Goal: Task Accomplishment & Management: Use online tool/utility

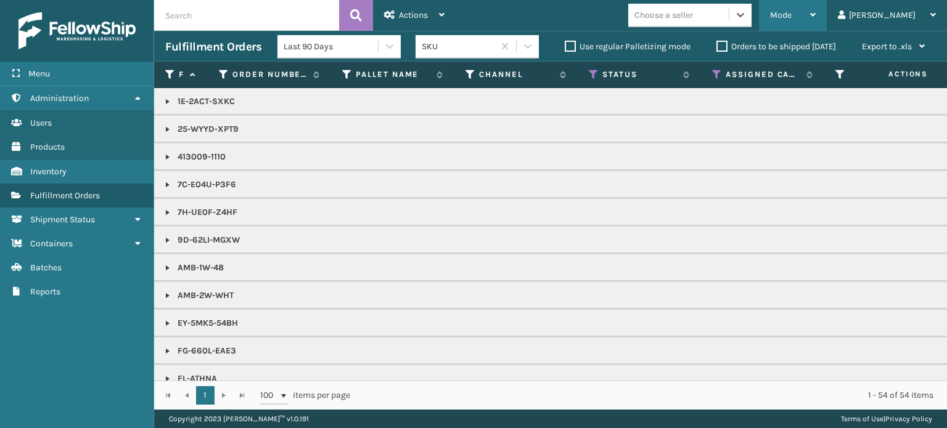
click at [815, 17] on div "Mode" at bounding box center [793, 15] width 46 height 31
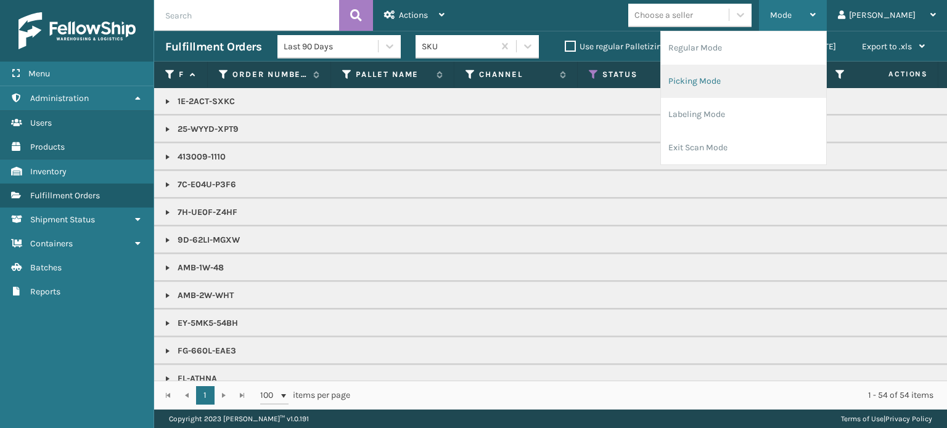
click at [765, 86] on li "Picking Mode" at bounding box center [743, 81] width 165 height 33
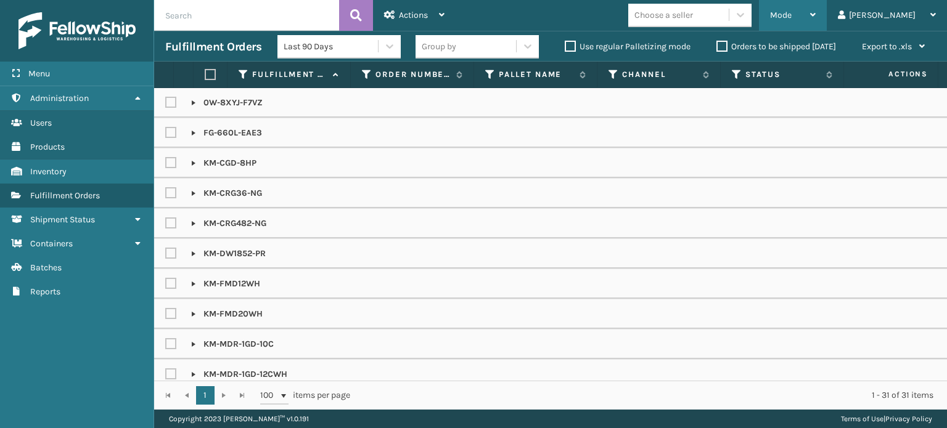
click at [812, 17] on div "Mode Regular Mode Picking Mode Labeling Mode Exit Scan Mode" at bounding box center [793, 15] width 68 height 31
click at [593, 14] on div "Mode Regular Mode Picking Mode Labeling Mode Exit Scan Mode Choose a seller [PE…" at bounding box center [700, 15] width 491 height 31
click at [722, 51] on label "Orders to be shipped [DATE]" at bounding box center [776, 46] width 120 height 10
click at [717, 47] on input "Orders to be shipped [DATE]" at bounding box center [716, 43] width 1 height 8
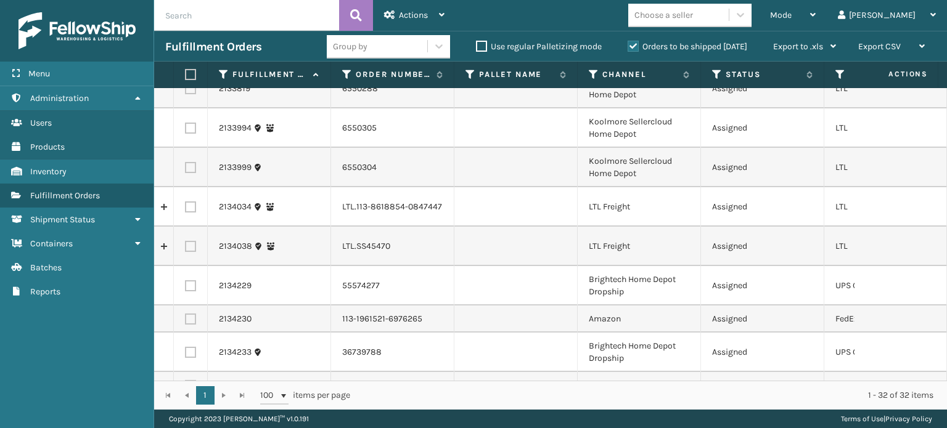
scroll to position [953, 0]
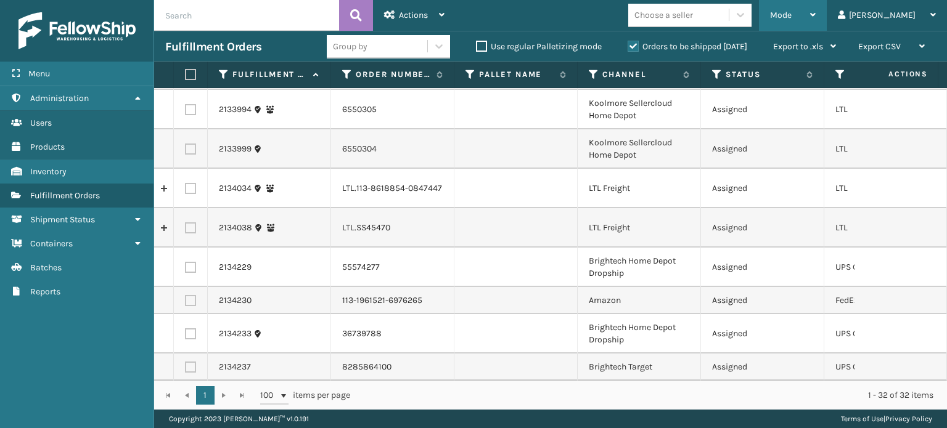
click at [815, 20] on div "Mode" at bounding box center [793, 15] width 46 height 31
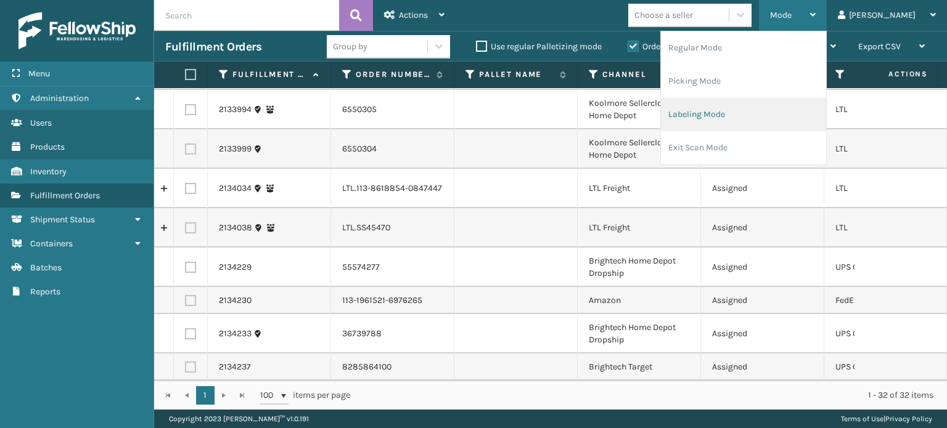
click at [773, 110] on li "Labeling Mode" at bounding box center [743, 114] width 165 height 33
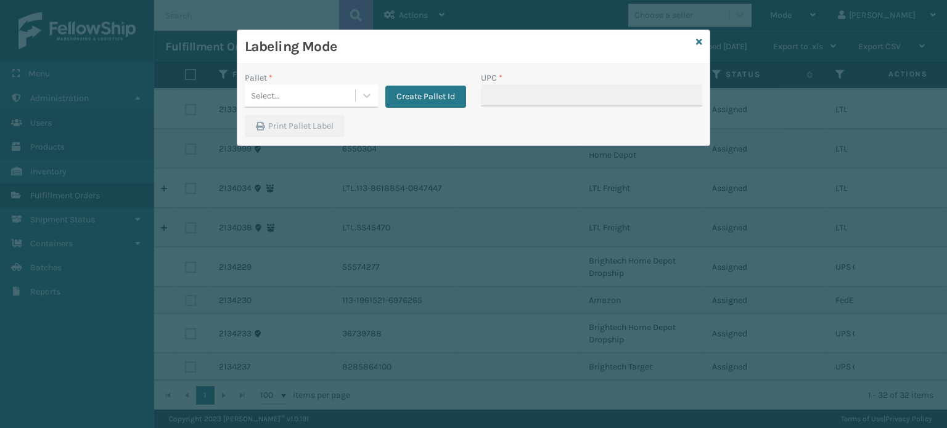
click at [311, 78] on div "Pallet *" at bounding box center [311, 77] width 133 height 13
click at [314, 97] on div "Select..." at bounding box center [300, 96] width 110 height 20
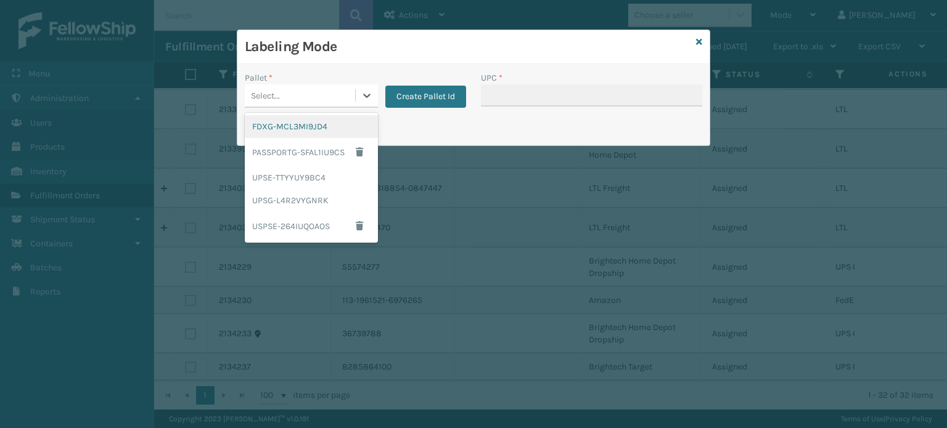
click at [296, 123] on div "FDXG-MCL3MI9JD4" at bounding box center [311, 126] width 133 height 23
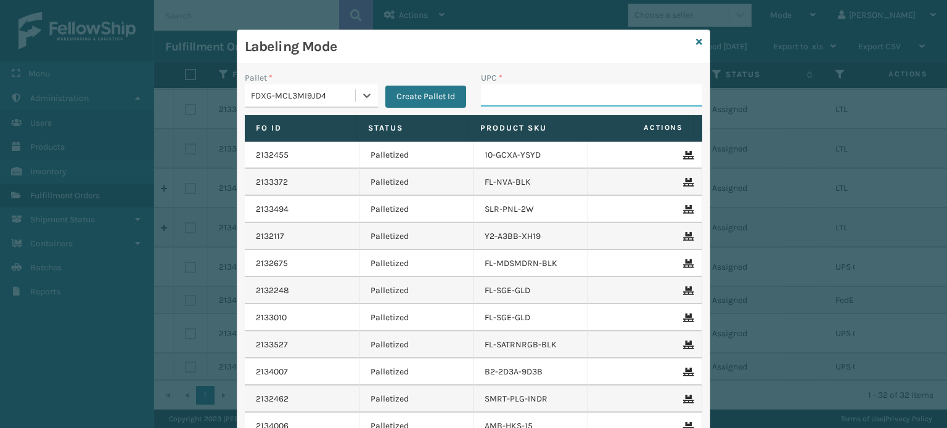
click at [534, 99] on input "UPC *" at bounding box center [591, 95] width 221 height 22
type input "8500460"
click at [529, 98] on input "UPC *" at bounding box center [591, 95] width 221 height 22
type input "100080313018555"
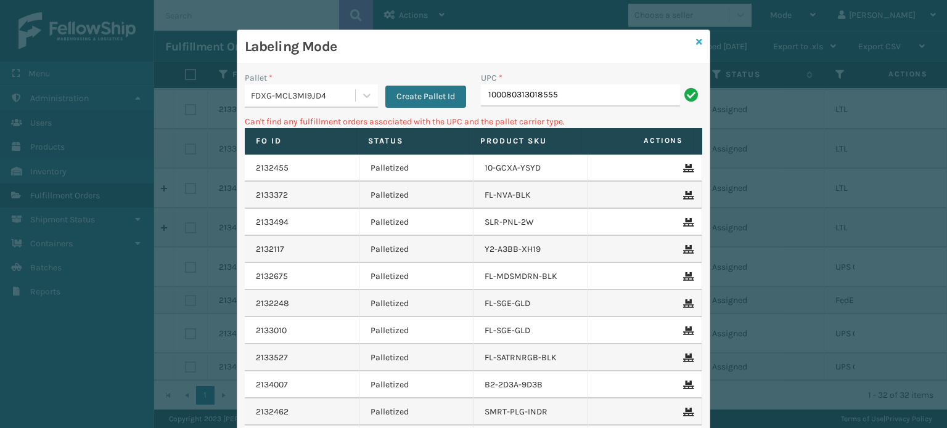
click at [696, 48] on link at bounding box center [699, 42] width 6 height 13
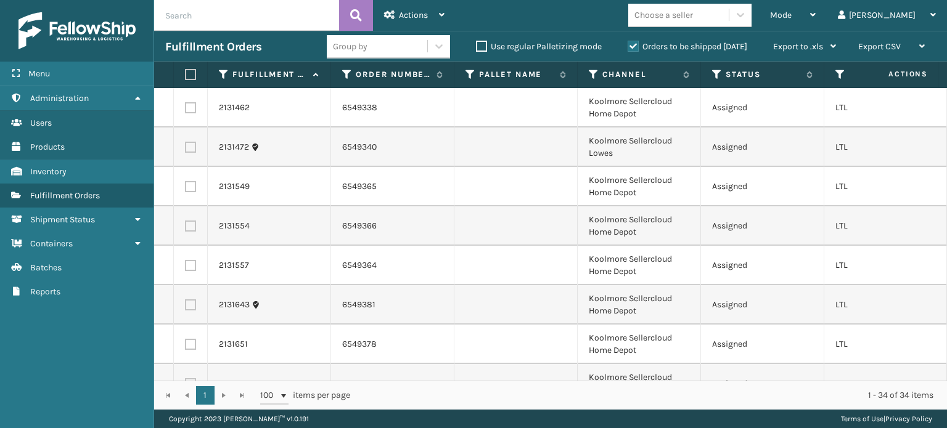
click at [693, 20] on div "Choose a seller" at bounding box center [663, 15] width 59 height 13
click at [815, 9] on div "Mode" at bounding box center [793, 15] width 46 height 31
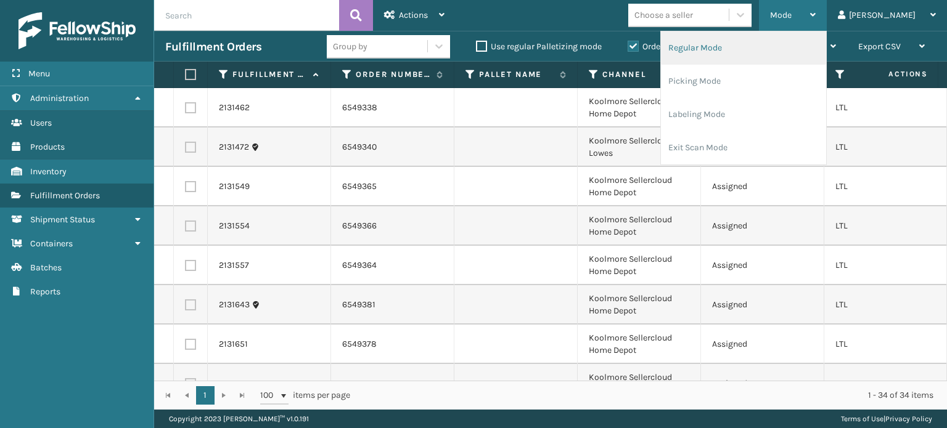
click at [793, 46] on li "Regular Mode" at bounding box center [743, 47] width 165 height 33
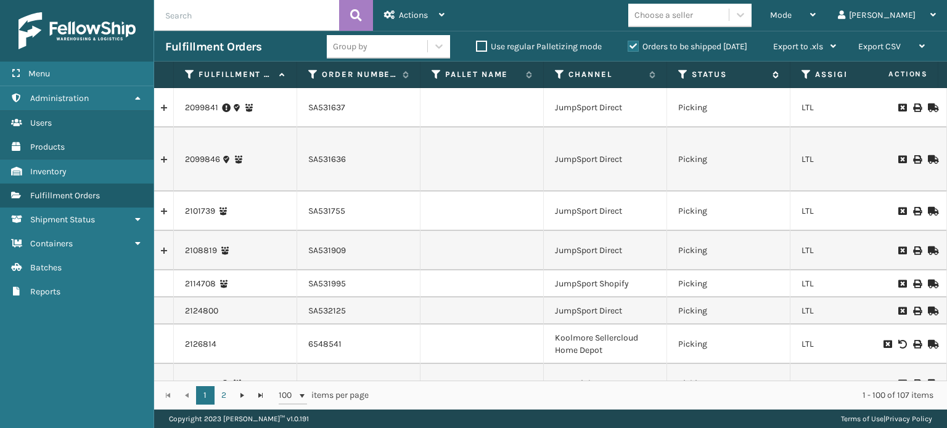
click at [682, 72] on icon at bounding box center [683, 74] width 10 height 11
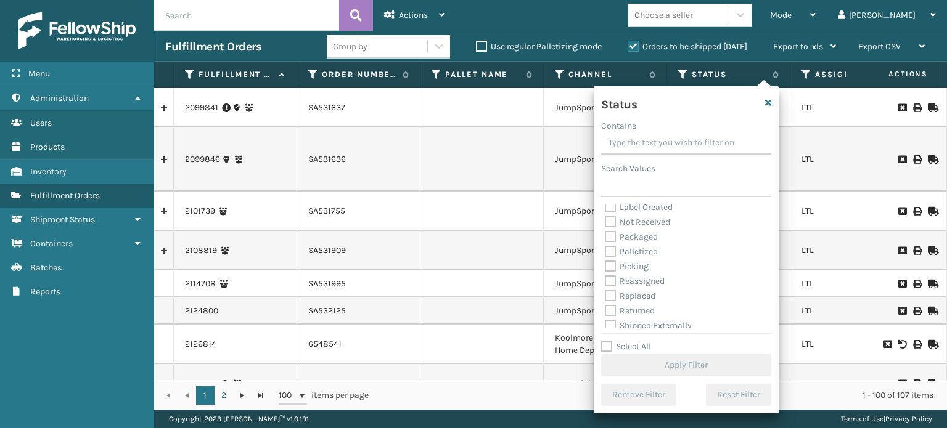
scroll to position [69, 0]
click at [643, 269] on div "Reassigned" at bounding box center [686, 276] width 163 height 15
click at [640, 261] on label "Picking" at bounding box center [627, 261] width 44 height 10
click at [605, 261] on input "Picking" at bounding box center [605, 258] width 1 height 8
checkbox input "true"
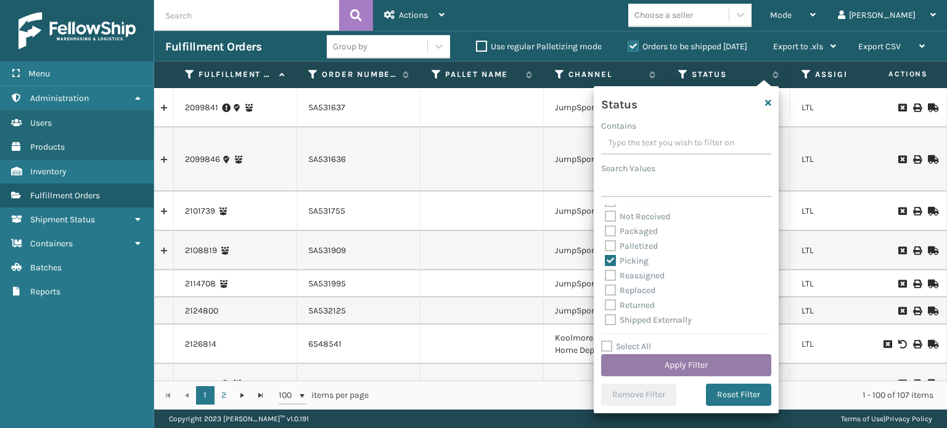
click at [682, 367] on button "Apply Filter" at bounding box center [686, 365] width 170 height 22
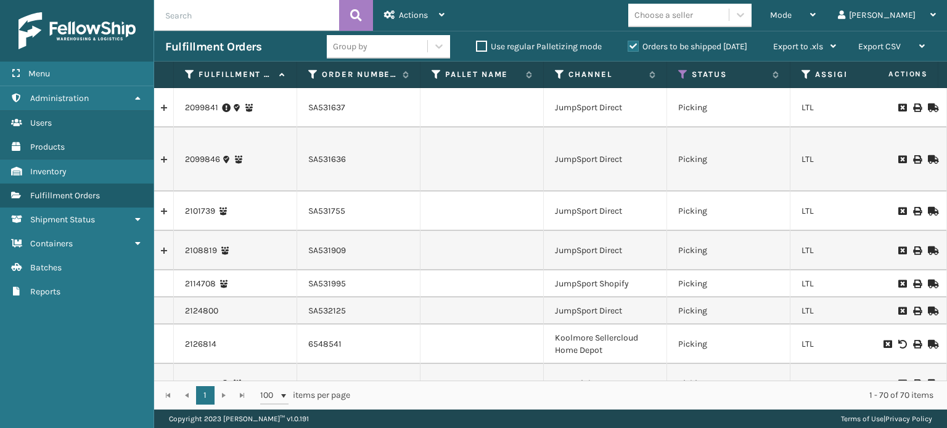
click at [709, 6] on div "Choose a seller" at bounding box center [678, 15] width 100 height 20
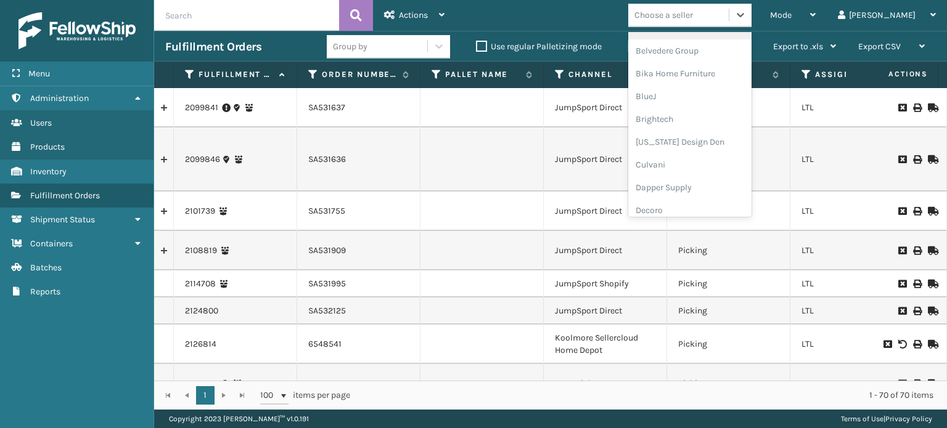
scroll to position [185, 0]
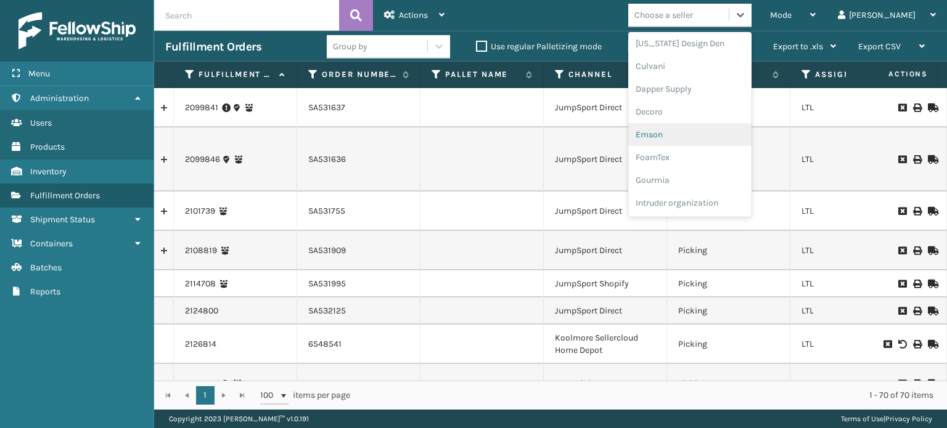
click at [703, 142] on div "Emson" at bounding box center [689, 134] width 123 height 23
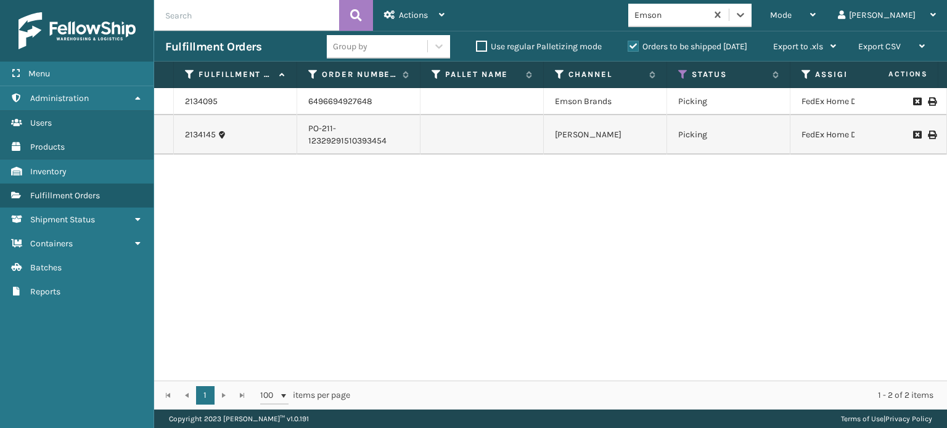
click at [407, 59] on div "Group by Use regular Palletizing mode Orders to be shipped [DATE] Export to .xl…" at bounding box center [587, 46] width 520 height 31
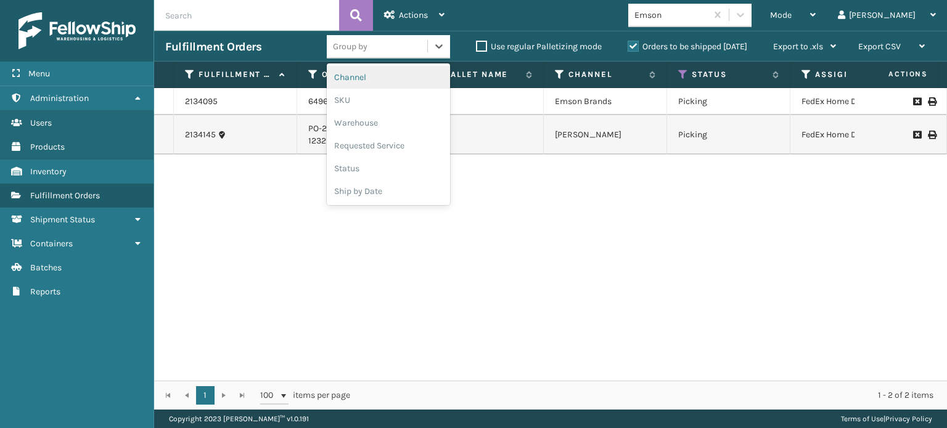
click at [363, 54] on div "Group by" at bounding box center [377, 46] width 100 height 20
click at [356, 105] on div "SKU" at bounding box center [388, 100] width 123 height 23
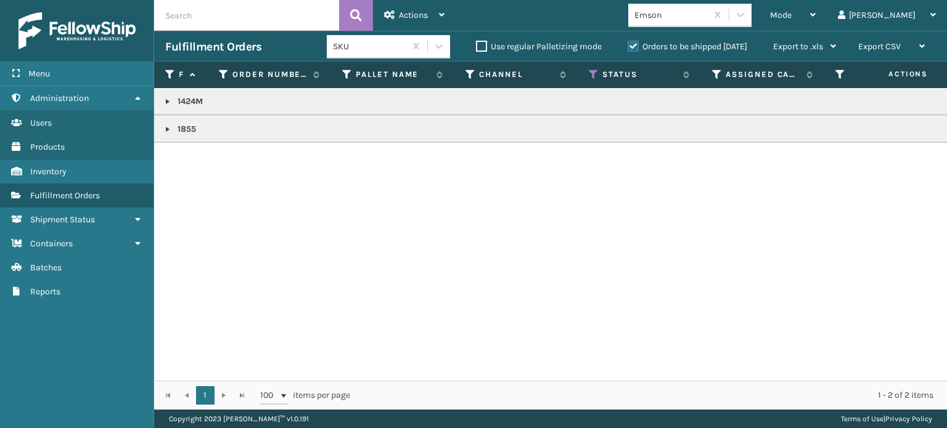
click at [165, 105] on link at bounding box center [168, 102] width 10 height 10
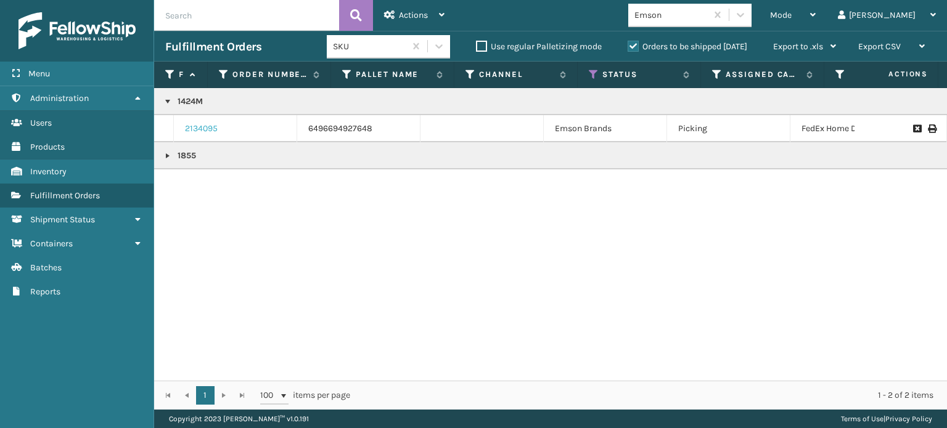
click at [192, 133] on link "2134095" at bounding box center [201, 129] width 33 height 12
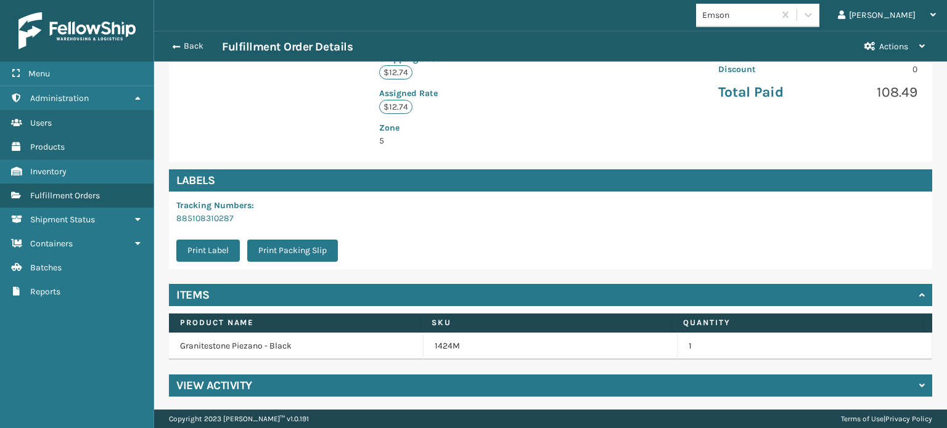
scroll to position [325, 0]
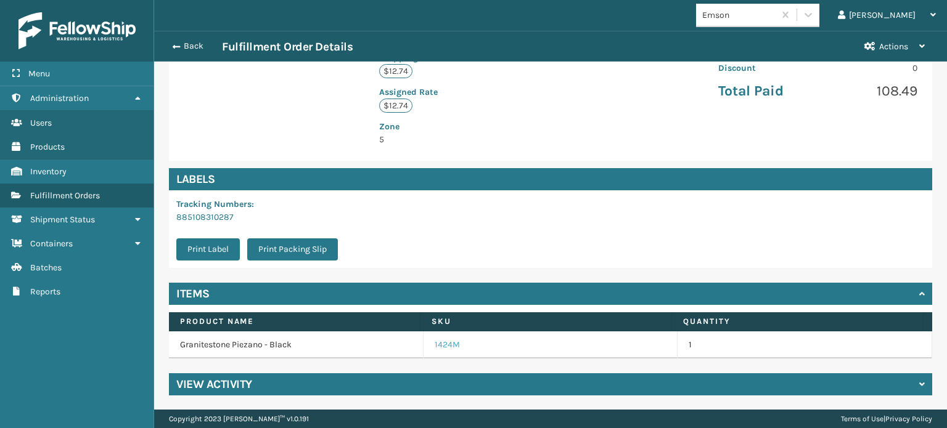
click at [450, 341] on link "1424M" at bounding box center [446, 345] width 25 height 12
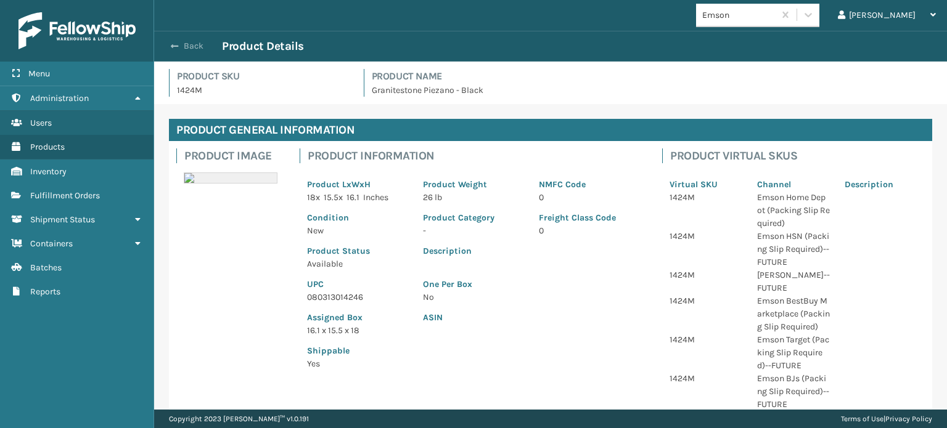
click at [204, 51] on button "Back" at bounding box center [193, 46] width 57 height 11
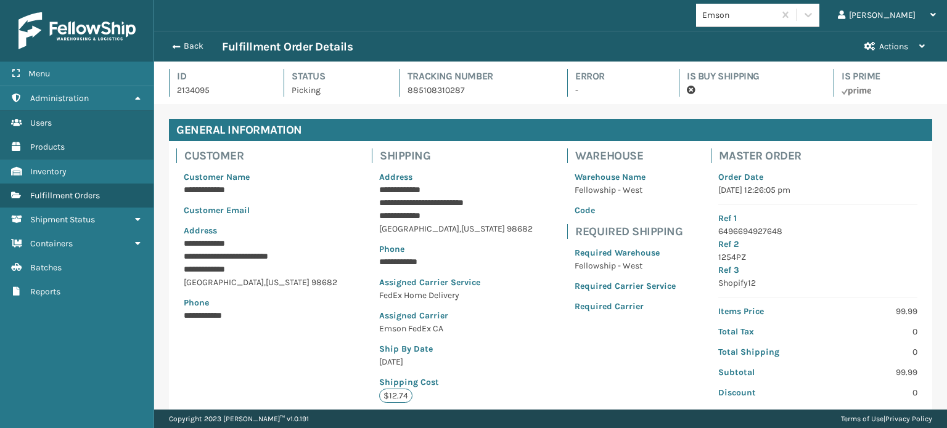
click at [196, 44] on button "Back" at bounding box center [193, 46] width 57 height 11
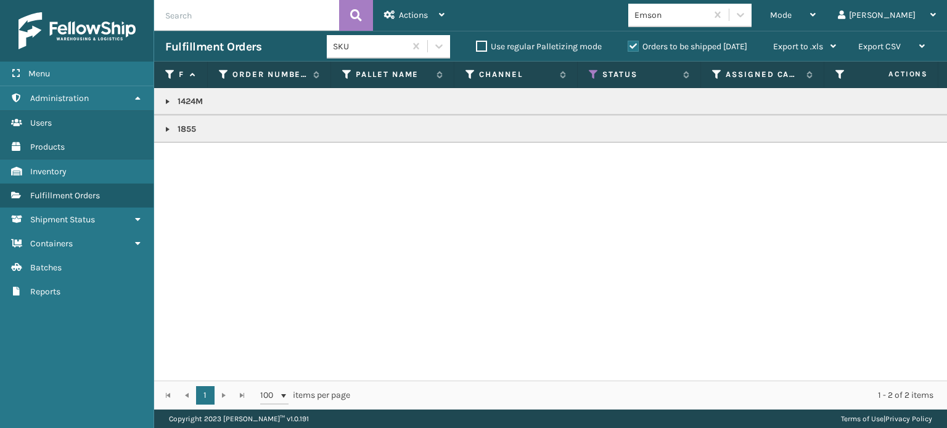
click at [165, 126] on link at bounding box center [168, 129] width 10 height 10
click at [192, 160] on link "2134145" at bounding box center [200, 163] width 31 height 12
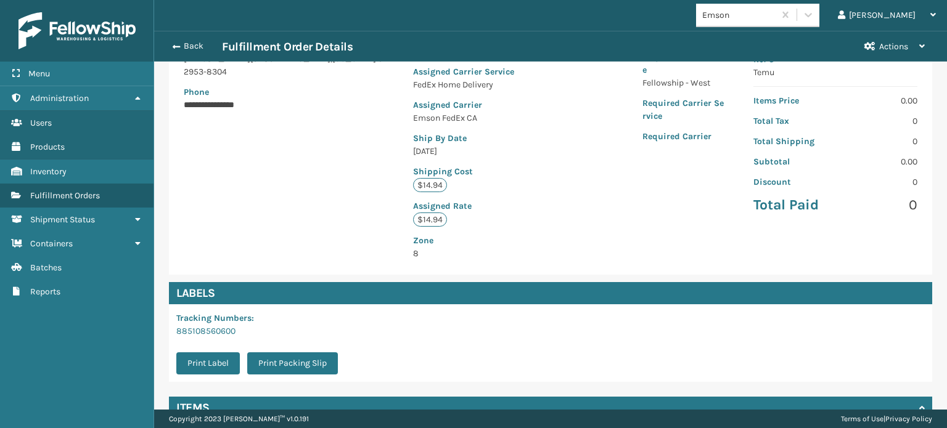
scroll to position [312, 0]
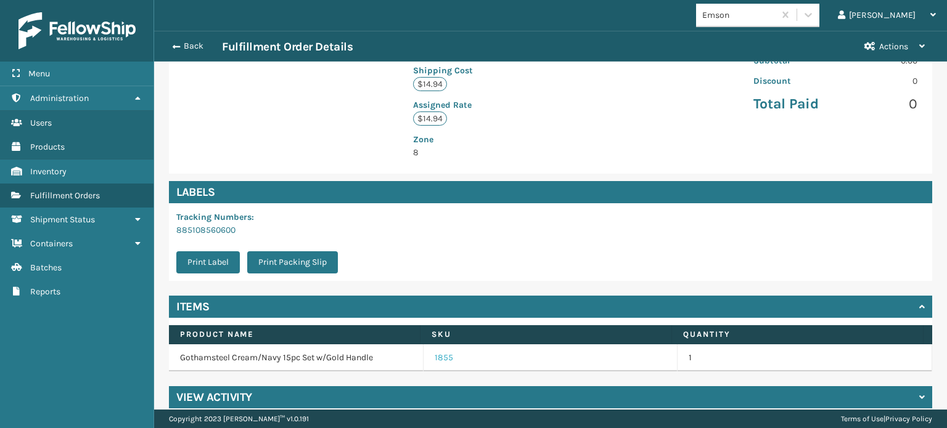
click at [436, 352] on link "1855" at bounding box center [443, 358] width 18 height 12
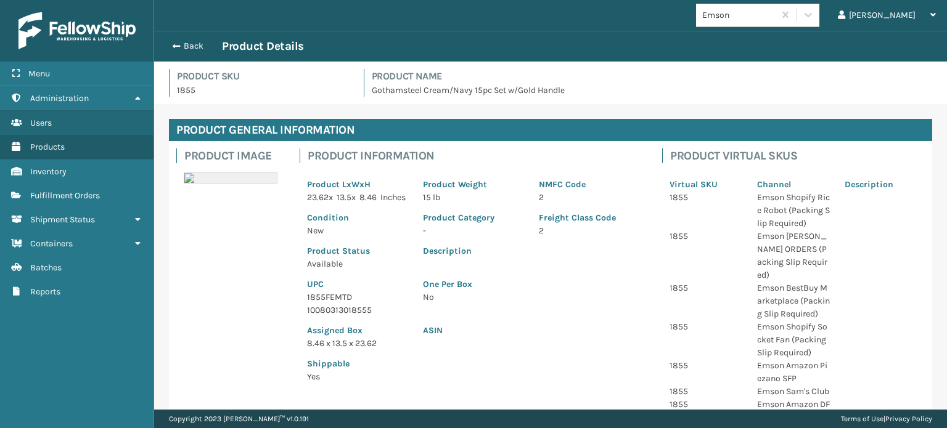
click at [322, 317] on p "10080313018555" at bounding box center [357, 310] width 101 height 13
copy p "10080313018555"
click at [190, 38] on div "Back Product Details" at bounding box center [550, 46] width 793 height 31
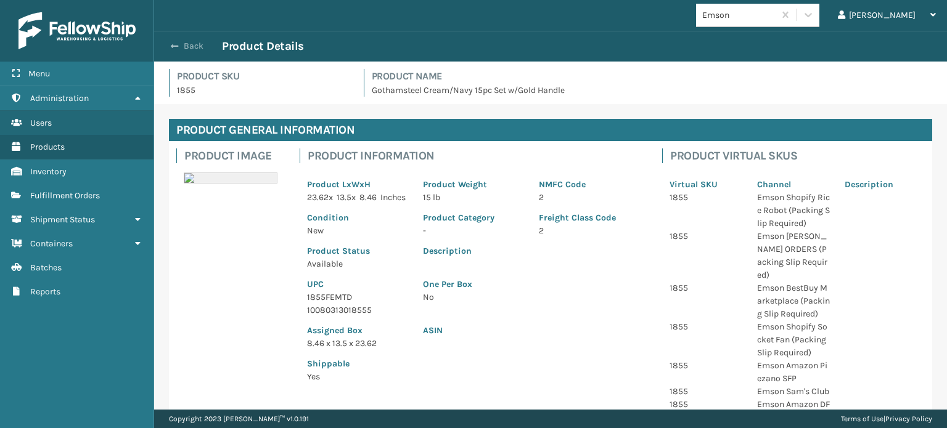
click at [193, 44] on button "Back" at bounding box center [193, 46] width 57 height 11
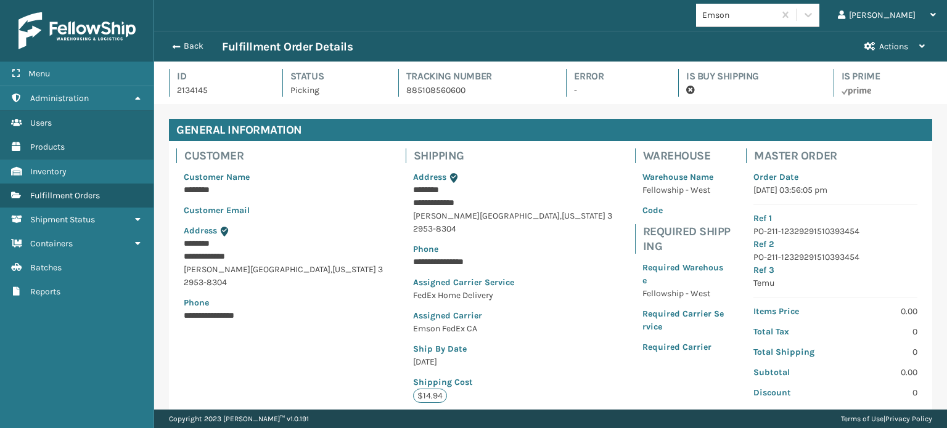
click at [191, 43] on button "Back" at bounding box center [193, 46] width 57 height 11
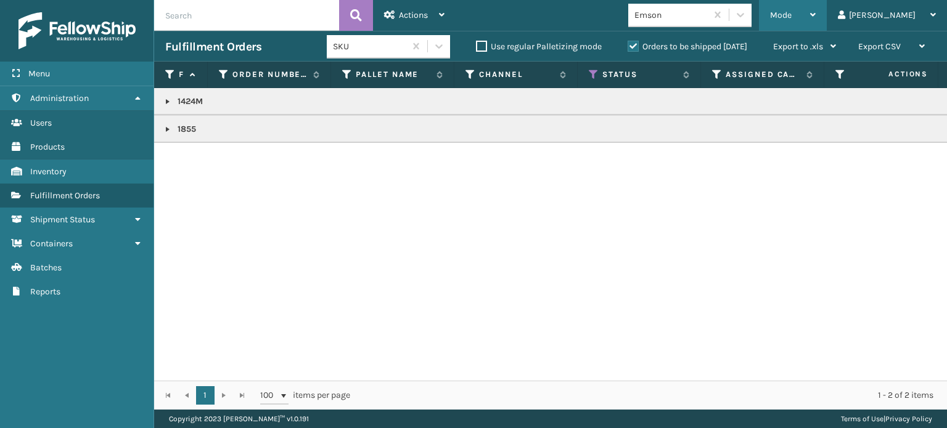
click at [814, 6] on div "Mode Regular Mode Picking Mode Labeling Mode Exit Scan Mode" at bounding box center [793, 15] width 68 height 31
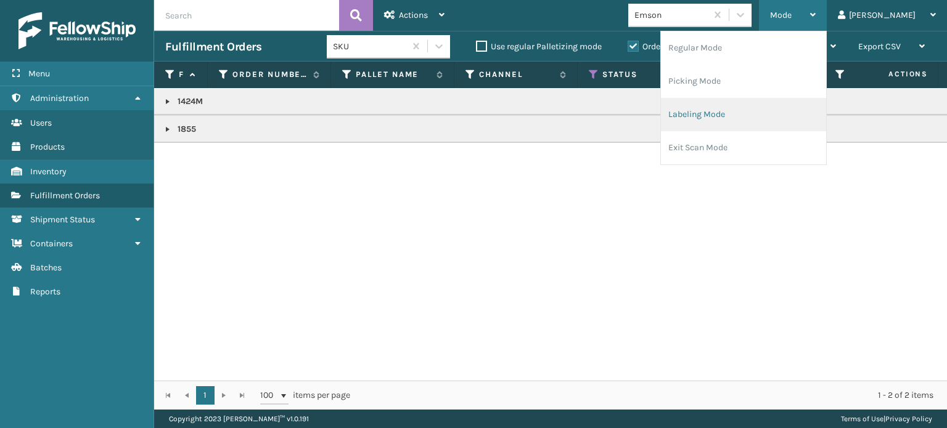
click at [712, 125] on li "Labeling Mode" at bounding box center [743, 114] width 165 height 33
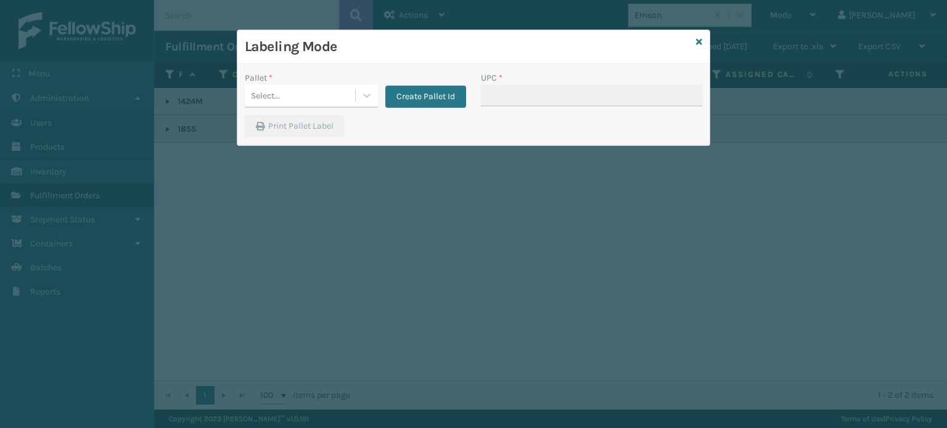
click at [330, 83] on div "Pallet *" at bounding box center [311, 77] width 133 height 13
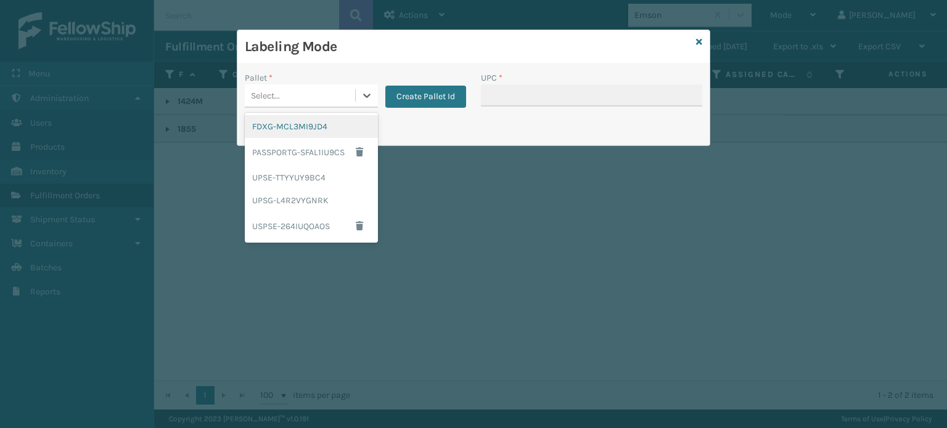
click at [334, 99] on div "Select..." at bounding box center [300, 96] width 110 height 20
click at [292, 129] on div "FDXG-MCL3MI9JD4" at bounding box center [311, 126] width 133 height 23
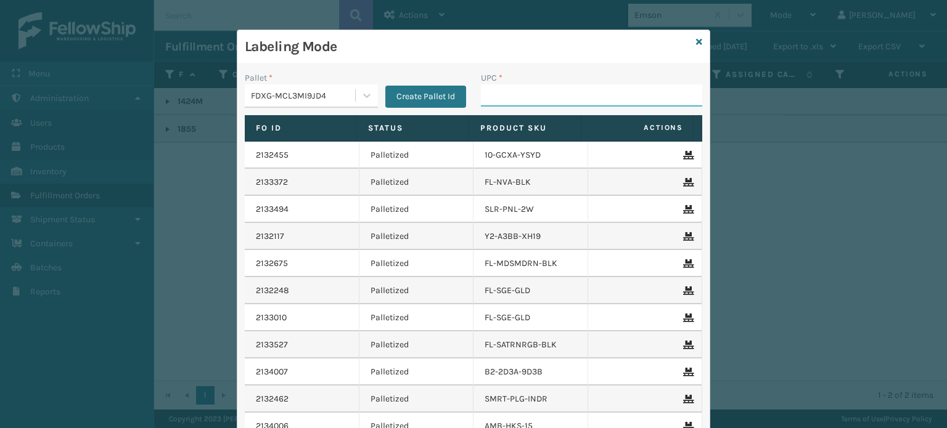
click at [524, 99] on input "UPC *" at bounding box center [591, 95] width 221 height 22
paste input "10080313018555"
type input "10080313018555"
click at [524, 99] on input "10080313018555" at bounding box center [580, 95] width 199 height 22
type input "080313014246"
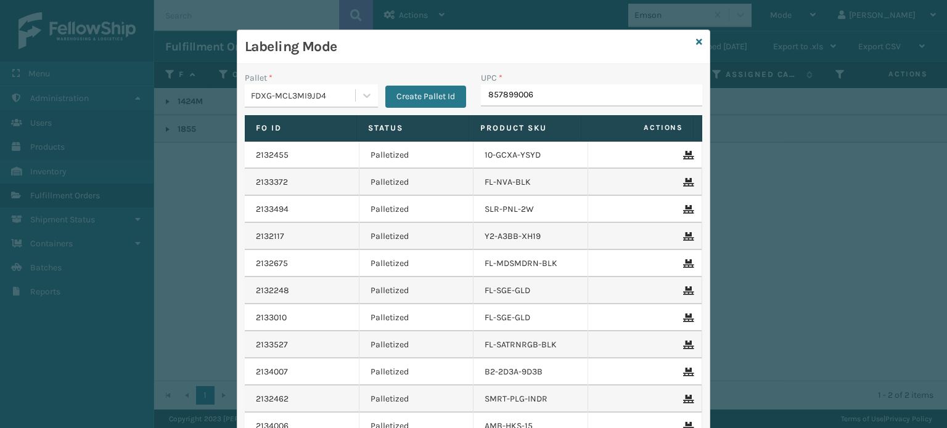
type input "8578990065"
type input "858100007906"
click at [274, 98] on div "FDXG-MCL3MI9JD4" at bounding box center [303, 95] width 105 height 13
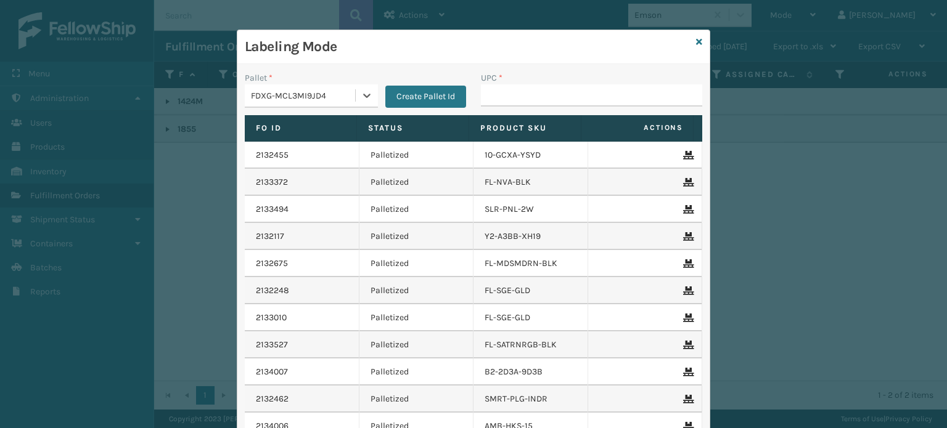
click at [279, 96] on div "FDXG-MCL3MI9JD4" at bounding box center [303, 95] width 105 height 13
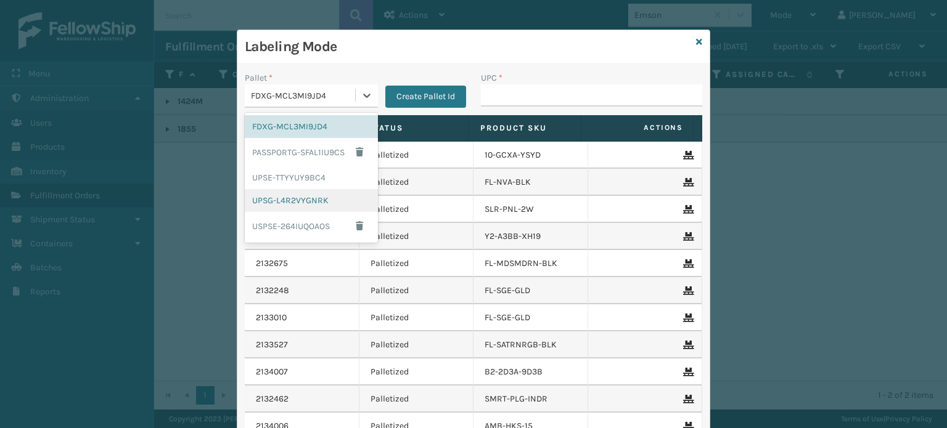
click at [280, 195] on div "UPSG-L4R2VYGNRK" at bounding box center [311, 200] width 133 height 23
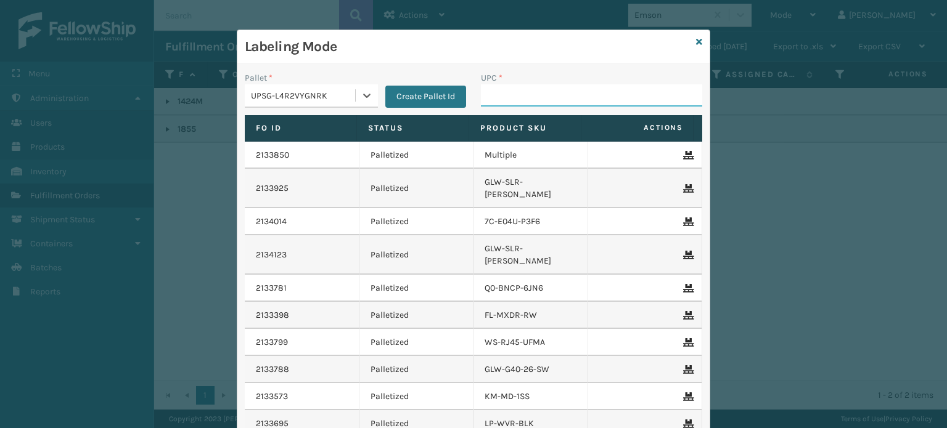
click at [539, 100] on input "UPC *" at bounding box center [591, 95] width 221 height 22
type input "FL-OLVA-CRM"
type input "85001248679"
click at [300, 102] on div "UPSG-L4R2VYGNRK" at bounding box center [300, 96] width 110 height 20
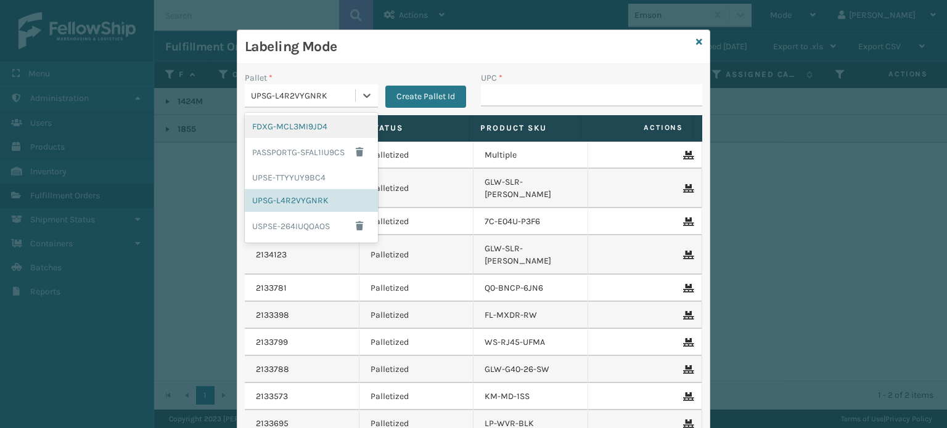
click at [311, 128] on div "FDXG-MCL3MI9JD4" at bounding box center [311, 126] width 133 height 23
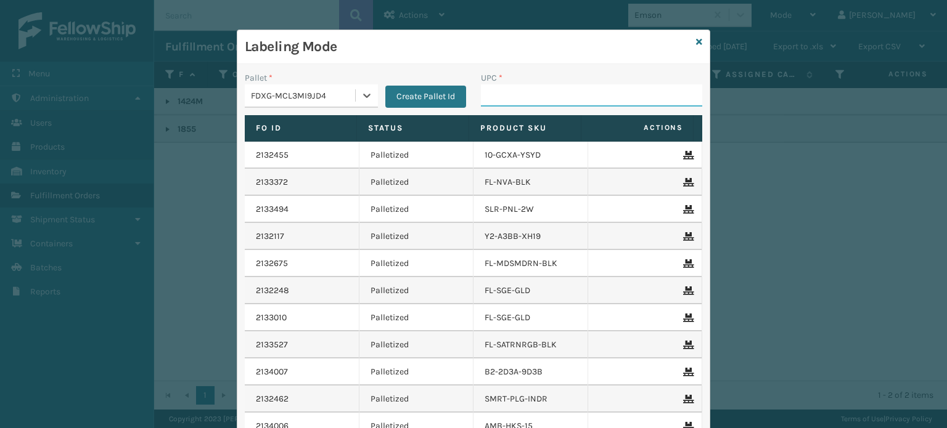
click at [532, 92] on input "UPC *" at bounding box center [591, 95] width 221 height 22
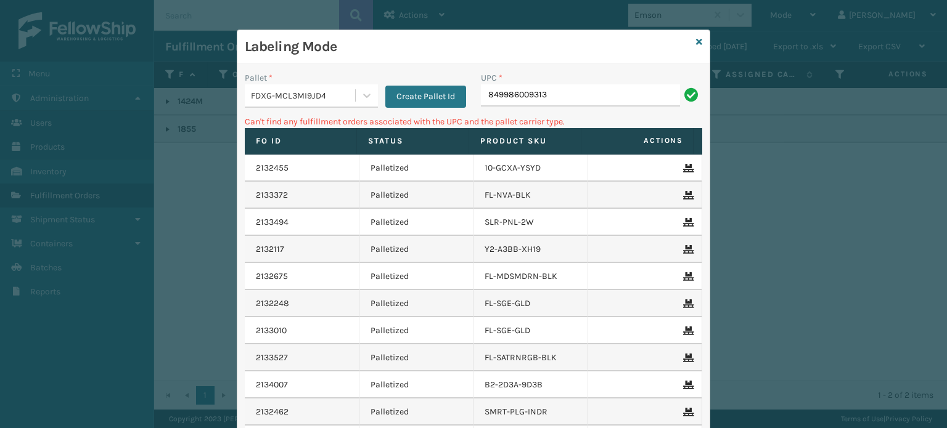
click at [285, 105] on div "FDXG-MCL3MI9JD4" at bounding box center [300, 96] width 110 height 20
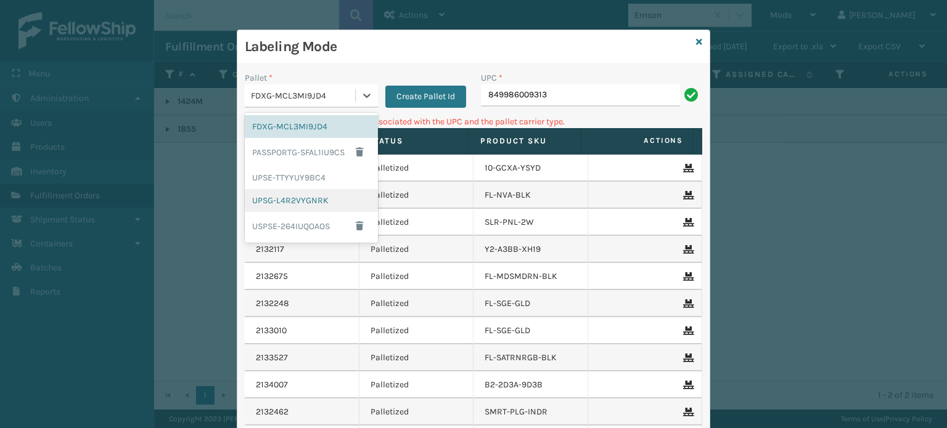
click at [279, 192] on div "UPSG-L4R2VYGNRK" at bounding box center [311, 200] width 133 height 23
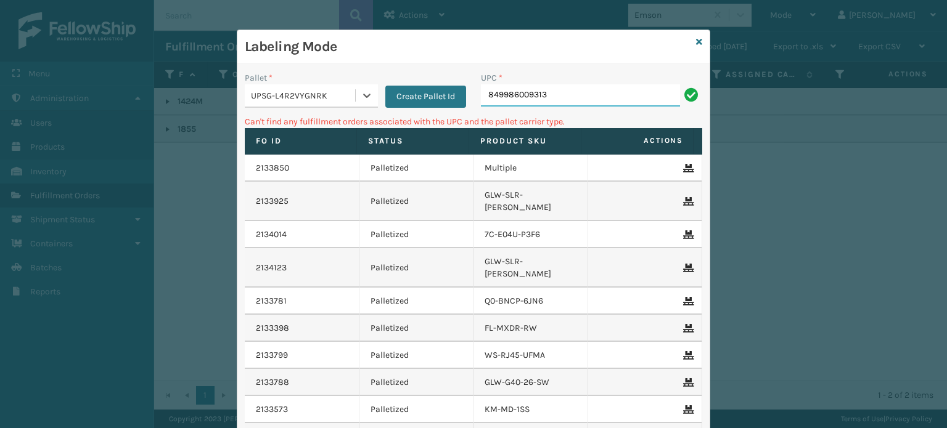
click at [575, 100] on input "849986009313" at bounding box center [580, 95] width 199 height 22
click at [275, 91] on div "UPSG-L4R2VYGNRK" at bounding box center [303, 95] width 105 height 13
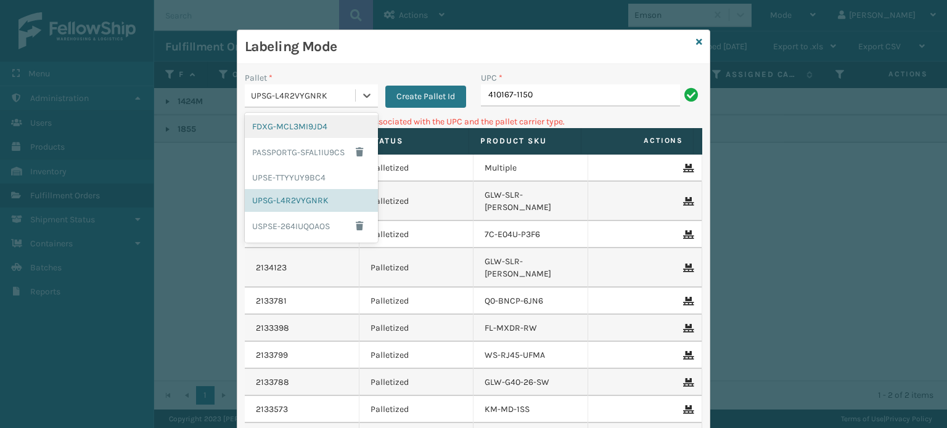
click at [278, 124] on div "FDXG-MCL3MI9JD4" at bounding box center [311, 126] width 133 height 23
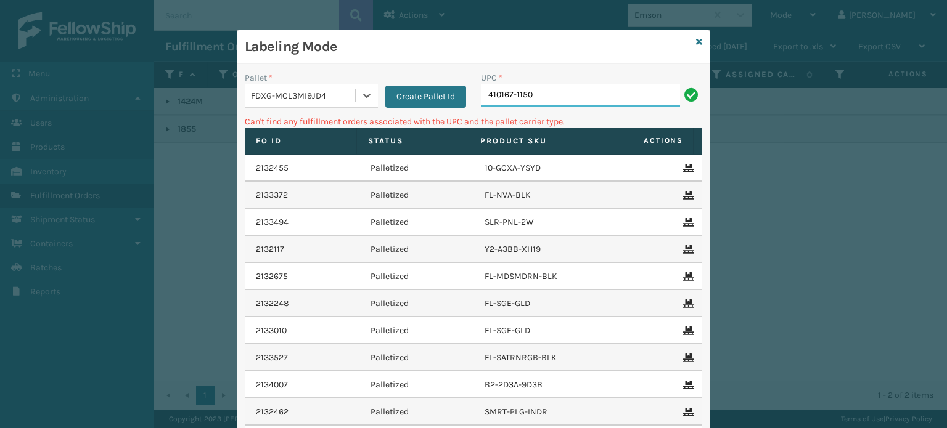
click at [577, 104] on input "410167-1150" at bounding box center [580, 95] width 199 height 22
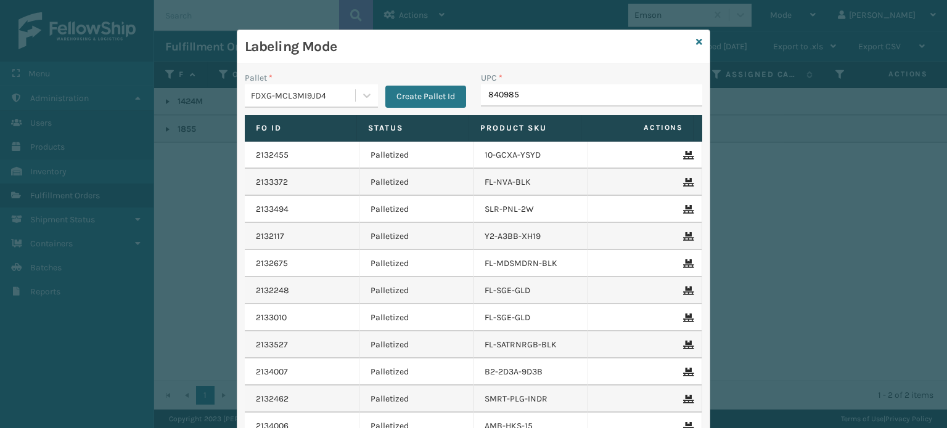
type input "8409851"
click at [279, 96] on div "FDXG-MCL3MI9JD4" at bounding box center [303, 95] width 105 height 13
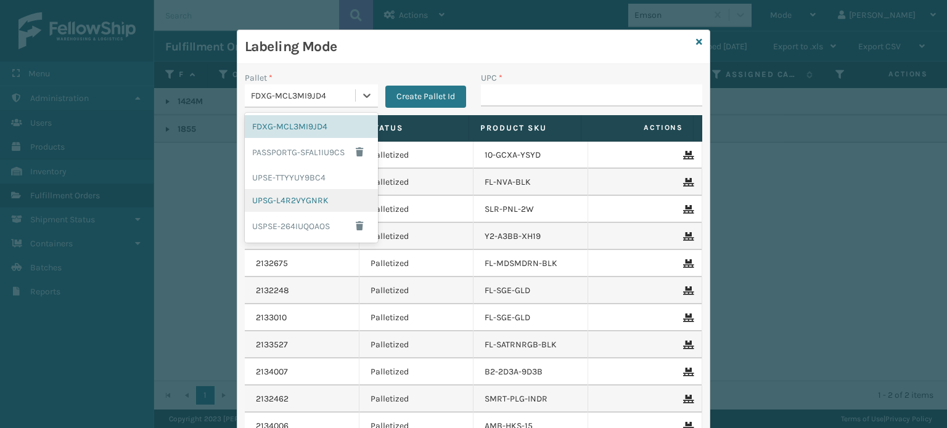
click at [274, 194] on div "UPSG-L4R2VYGNRK" at bounding box center [311, 200] width 133 height 23
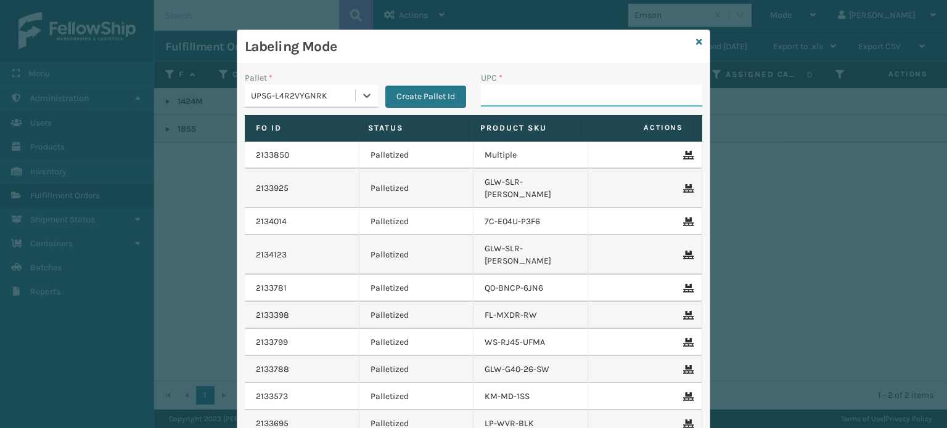
click at [491, 89] on input "UPC *" at bounding box center [591, 95] width 221 height 22
click at [528, 91] on input "UPC *" at bounding box center [591, 95] width 221 height 22
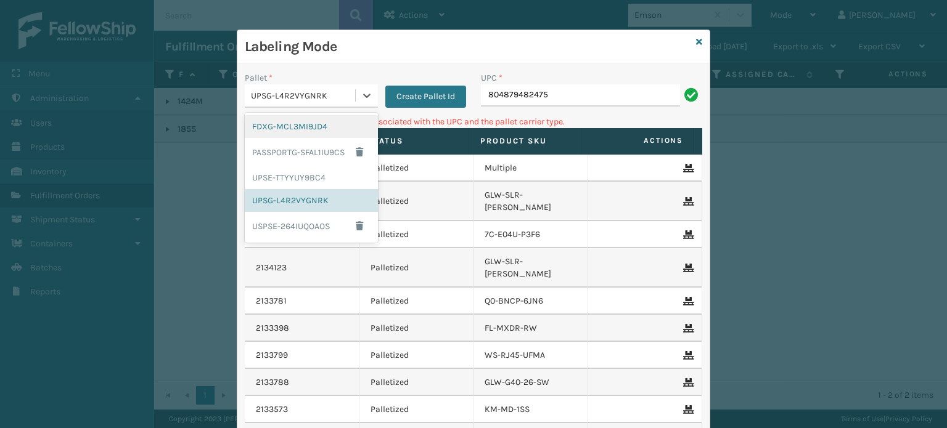
click at [292, 91] on div "UPSG-L4R2VYGNRK" at bounding box center [303, 95] width 105 height 13
click at [305, 114] on div "FDXG-MCL3MI9JD4 PASSPORTG-SFAL1IU9CS UPSE-TTYYUY9BC4 UPSG-L4R2VYGNRK USPSE-264I…" at bounding box center [311, 178] width 133 height 130
click at [324, 119] on div "FDXG-MCL3MI9JD4" at bounding box center [311, 126] width 133 height 23
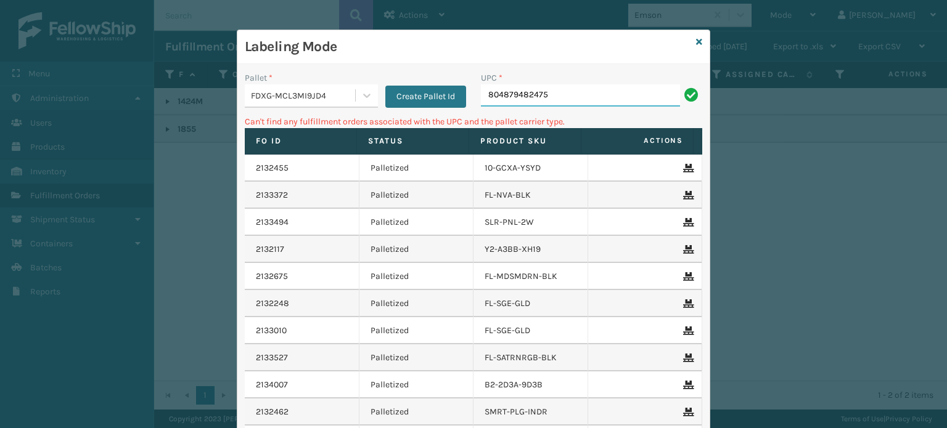
click at [541, 93] on input "804879482475" at bounding box center [580, 95] width 199 height 22
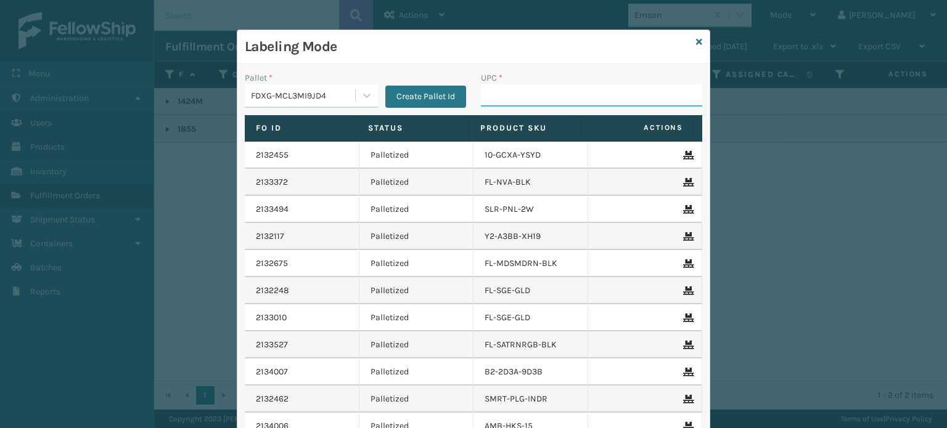
click at [525, 99] on input "UPC *" at bounding box center [591, 95] width 221 height 22
click at [320, 100] on div "FDXG-MCL3MI9JD4" at bounding box center [303, 95] width 105 height 13
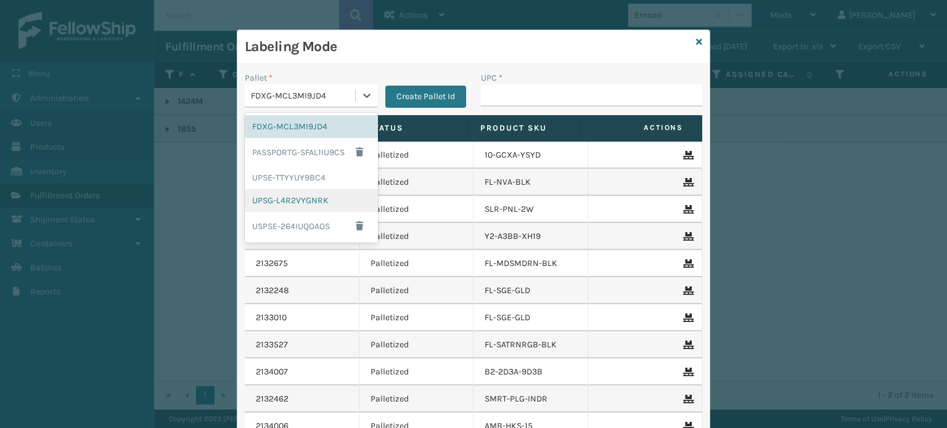
click at [277, 200] on div "UPSG-L4R2VYGNRK" at bounding box center [311, 200] width 133 height 23
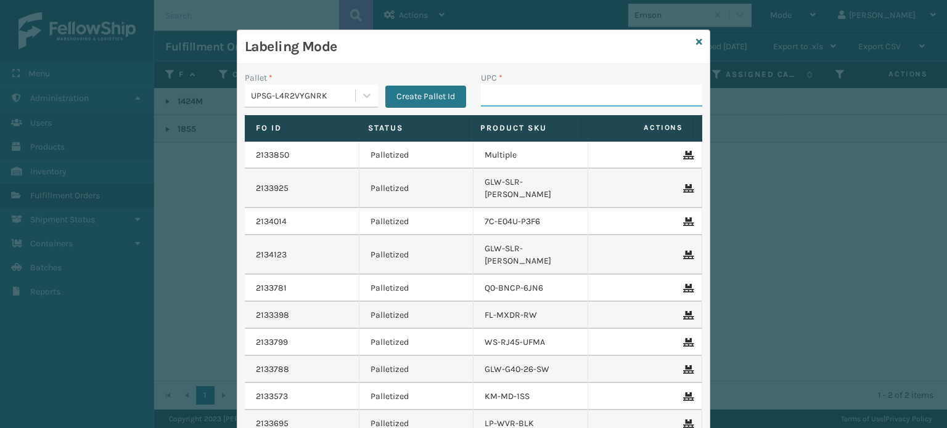
click at [586, 104] on input "UPC *" at bounding box center [591, 95] width 221 height 22
type input "8581000"
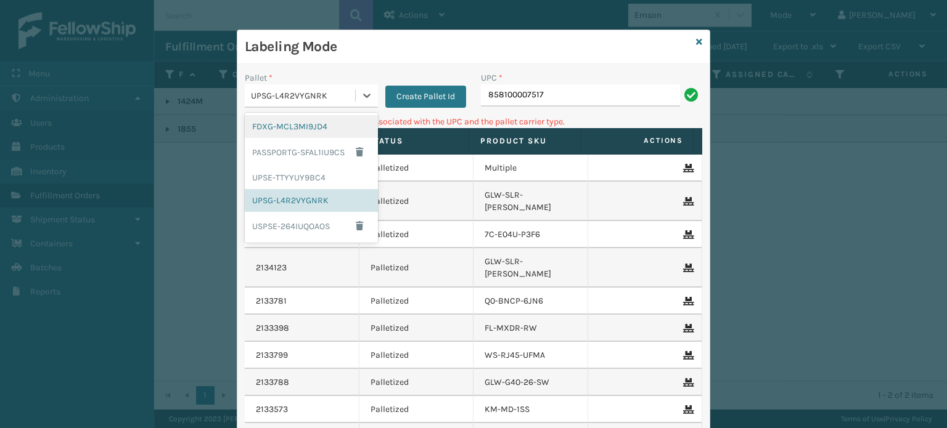
click at [266, 93] on div "UPSG-L4R2VYGNRK" at bounding box center [303, 95] width 105 height 13
click at [277, 125] on div "FDXG-MCL3MI9JD4" at bounding box center [311, 126] width 133 height 23
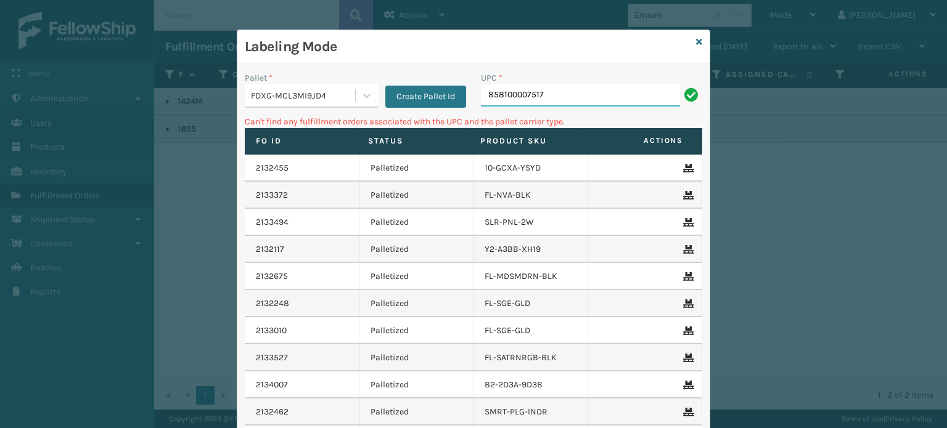
click at [552, 102] on input "858100007517" at bounding box center [580, 95] width 199 height 22
